Goal: Task Accomplishment & Management: Manage account settings

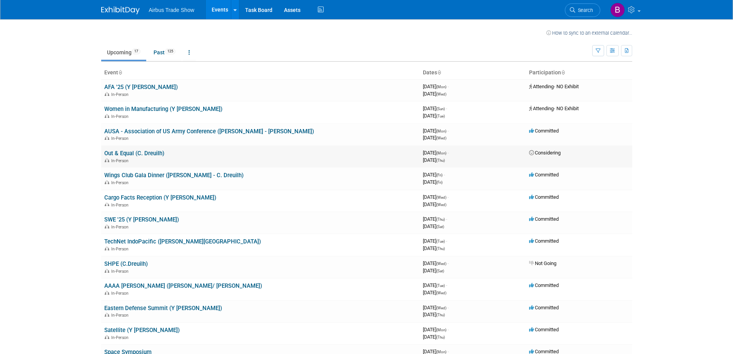
click at [132, 152] on link "Out & Equal (C. Dreuilh)" at bounding box center [134, 153] width 60 height 7
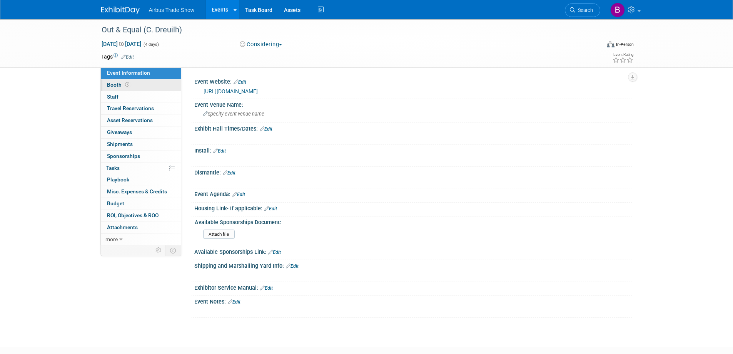
click at [130, 83] on link "Booth" at bounding box center [141, 85] width 80 height 12
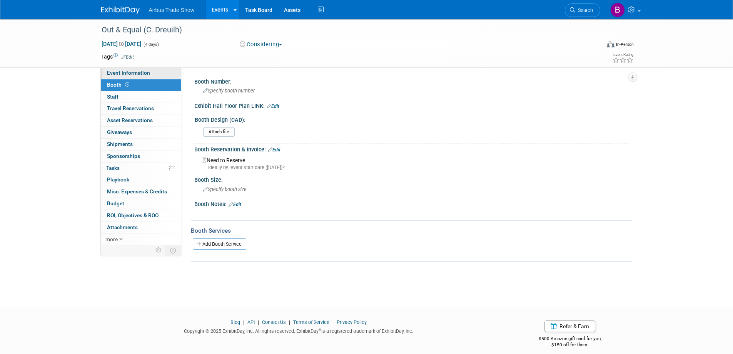
click at [133, 78] on link "Event Information" at bounding box center [141, 73] width 80 height 12
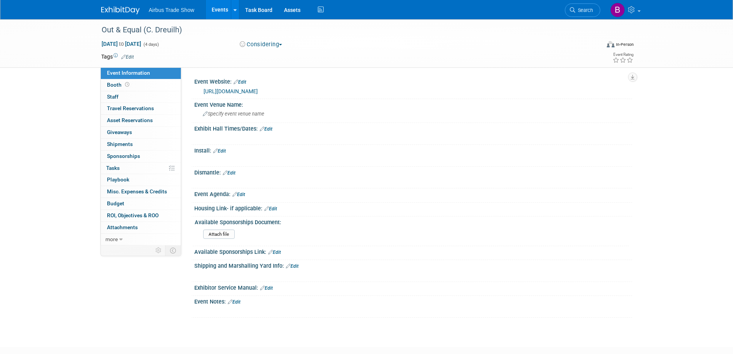
click at [229, 92] on link "https://outandequal.org/event/2025-workplace-summit/" at bounding box center [231, 91] width 54 height 6
click at [347, 86] on div "https://outandequal.org/event/2025-workplace-summit/" at bounding box center [413, 90] width 426 height 11
click at [244, 81] on link "Edit" at bounding box center [240, 81] width 13 height 5
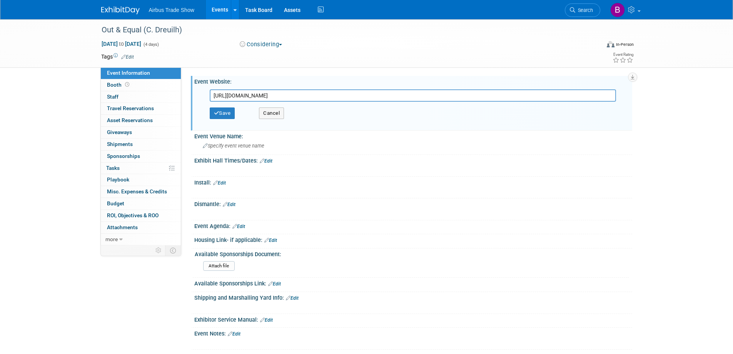
drag, startPoint x: 354, startPoint y: 96, endPoint x: 187, endPoint y: 97, distance: 166.6
click at [187, 97] on div "Event Website: Edit https://outandequal.org/event/2025-workplace-summit/ https:…" at bounding box center [406, 156] width 451 height 178
type input "https://outandequal.org/2025-workplace-summit/"
click at [225, 116] on button "Save" at bounding box center [222, 113] width 25 height 12
